Goal: Find specific page/section: Find specific page/section

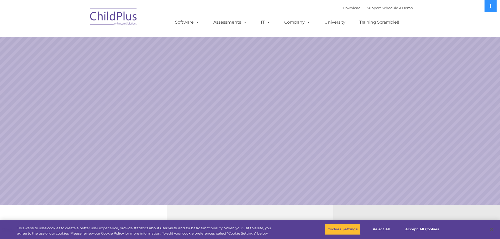
select select "MEDIUM"
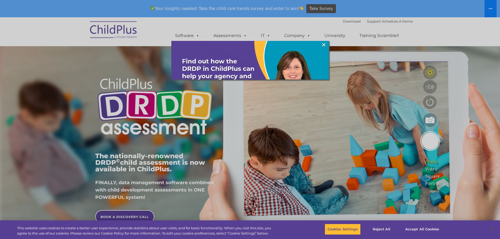
click at [488, 9] on div at bounding box center [250, 119] width 500 height 239
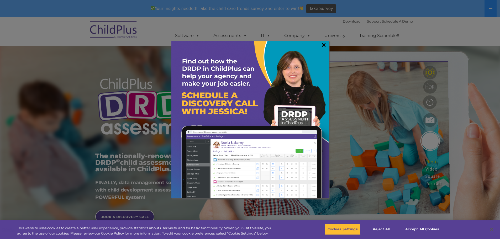
click at [321, 45] on link "×" at bounding box center [324, 44] width 6 height 5
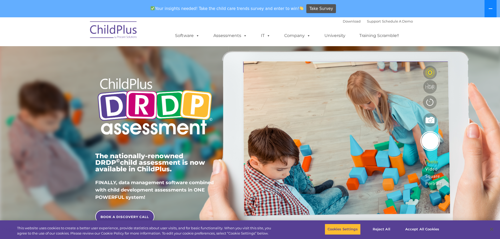
click at [493, 9] on icon at bounding box center [490, 9] width 4 height 4
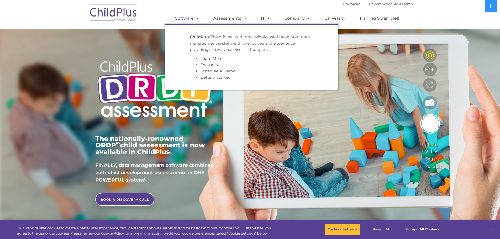
click at [193, 19] on link "Software" at bounding box center [187, 18] width 35 height 10
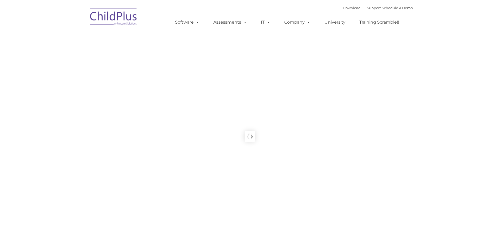
type input ""
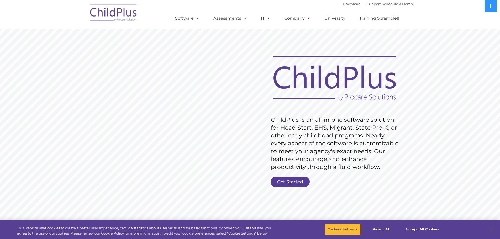
click at [302, 181] on link "Get Started" at bounding box center [290, 182] width 39 height 10
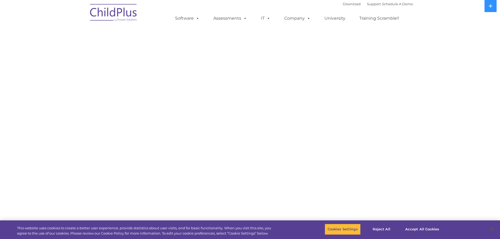
select select "MEDIUM"
